Goal: Transaction & Acquisition: Subscribe to service/newsletter

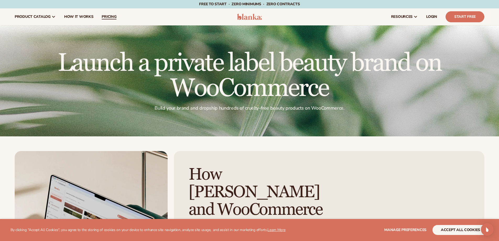
click at [105, 14] on link "pricing" at bounding box center [109, 16] width 23 height 17
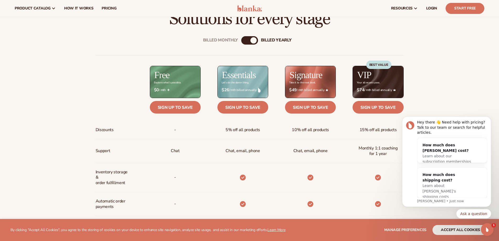
scroll to position [210, 0]
click at [253, 39] on div "billed Yearly" at bounding box center [254, 40] width 6 height 6
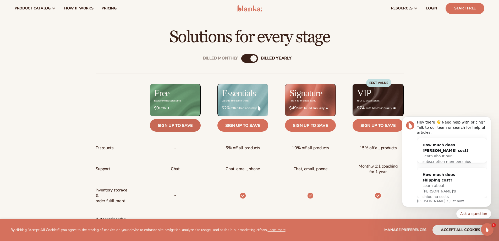
scroll to position [184, 0]
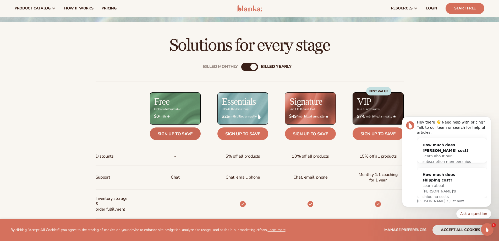
click at [183, 128] on link "Sign up to save" at bounding box center [175, 133] width 51 height 13
